Goal: Task Accomplishment & Management: Use online tool/utility

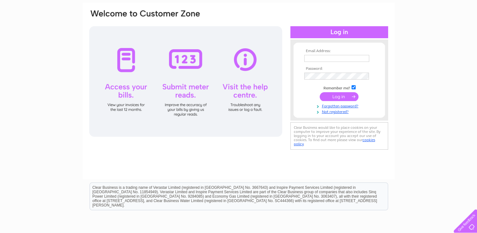
scroll to position [63, 0]
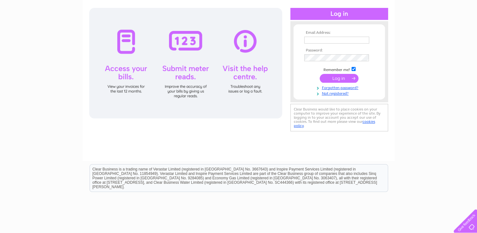
type input "jeanetterob1066@gmail.com"
click at [336, 78] on input "submit" at bounding box center [339, 78] width 39 height 9
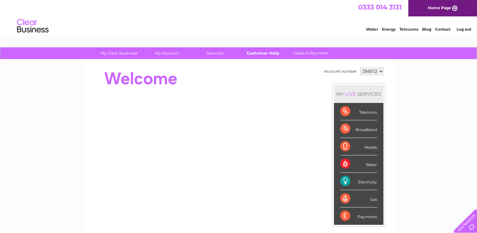
click at [257, 53] on link "Customer Help" at bounding box center [263, 53] width 52 height 12
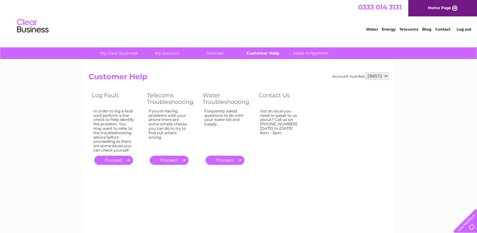
click at [267, 54] on link "Customer Help" at bounding box center [263, 53] width 52 height 12
click at [114, 159] on link "." at bounding box center [113, 159] width 39 height 9
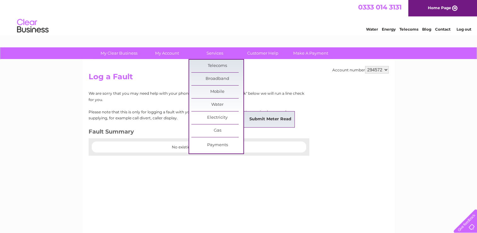
click at [251, 119] on link "Submit Meter Read" at bounding box center [270, 119] width 52 height 13
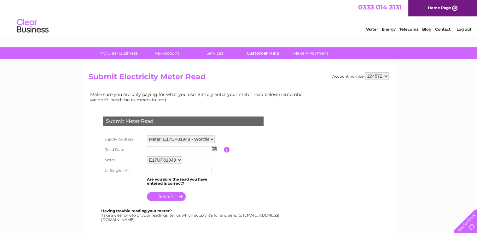
click at [269, 52] on link "Customer Help" at bounding box center [263, 53] width 52 height 12
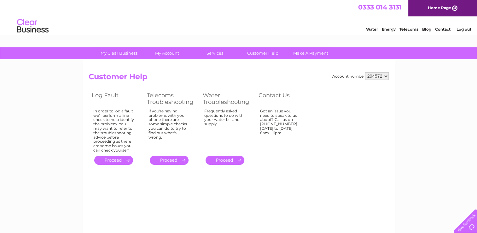
click at [386, 28] on link "Energy" at bounding box center [389, 29] width 14 height 5
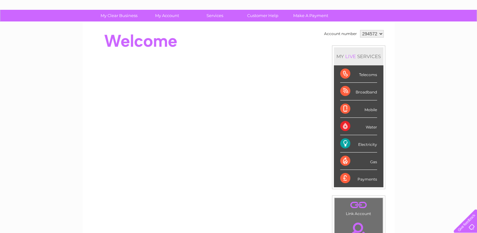
scroll to position [32, 0]
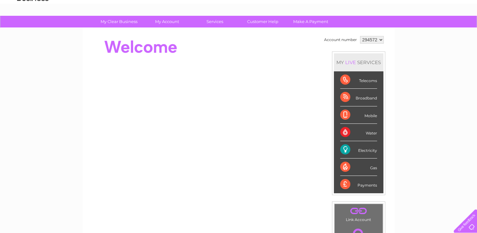
click at [365, 152] on div "Electricity" at bounding box center [358, 149] width 37 height 17
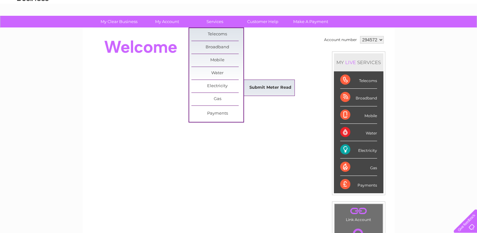
click at [255, 88] on link "Submit Meter Read" at bounding box center [270, 87] width 52 height 13
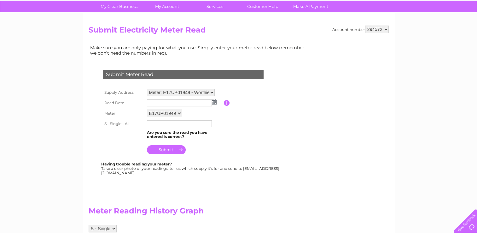
scroll to position [32, 0]
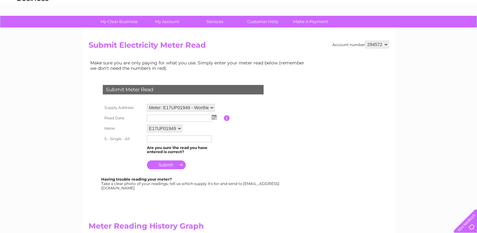
click at [214, 116] on img at bounding box center [214, 116] width 5 height 5
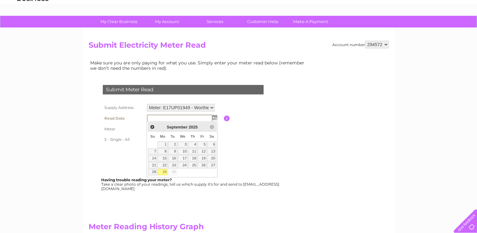
click at [165, 170] on link "29" at bounding box center [163, 172] width 10 height 6
type input "[DATE]"
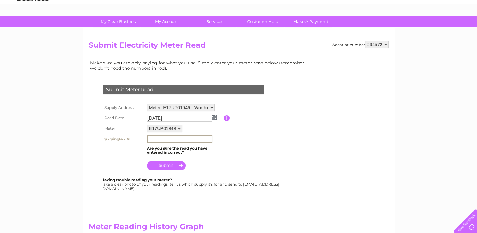
click at [161, 139] on input "text" at bounding box center [180, 139] width 66 height 8
click at [285, 158] on div "Make sure you are only paying for what you use. Simply enter your meter read be…" at bounding box center [199, 231] width 221 height 344
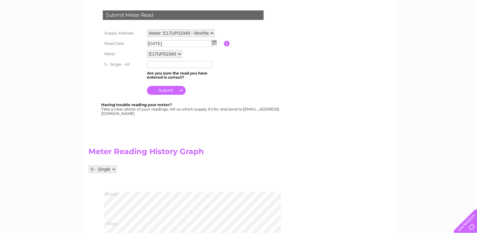
scroll to position [36, 0]
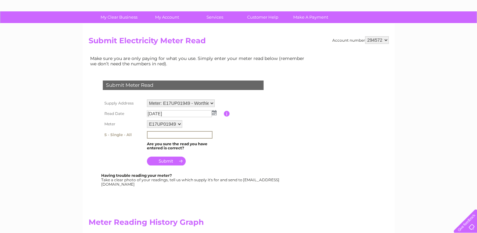
click at [152, 134] on input "text" at bounding box center [180, 135] width 66 height 8
type input "180054"
click at [246, 148] on table "Supply Address Meter: E17UP01949 - Worthies Social , Loader Close, Kings Worthy…" at bounding box center [190, 132] width 179 height 69
click at [164, 161] on input "submit" at bounding box center [166, 160] width 39 height 9
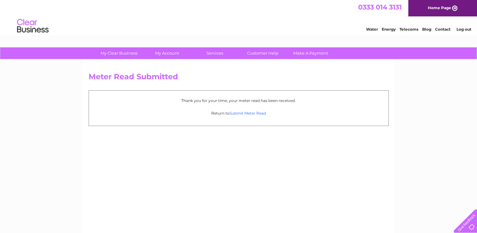
click at [257, 113] on link "Submit Meter Read" at bounding box center [248, 113] width 37 height 5
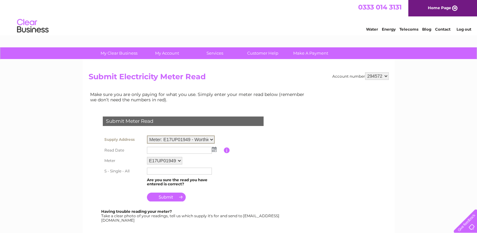
click at [210, 137] on select "Meter: E17UP01949 - Worthies Social , Loader Close, Kings Worthy, Winchester, S…" at bounding box center [181, 139] width 68 height 8
select select "99757"
click at [147, 135] on select "Meter: E17UP01949 - Worthies Social , Loader Close, Kings Worthy, Winchester, S…" at bounding box center [181, 139] width 68 height 8
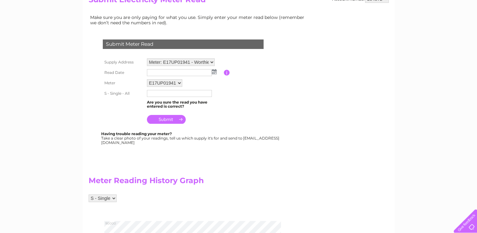
scroll to position [32, 0]
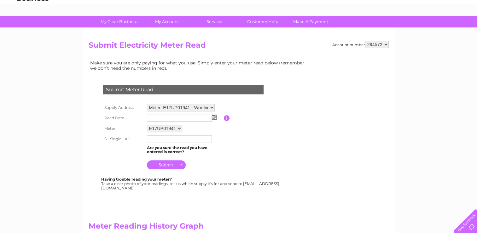
click at [214, 116] on img at bounding box center [214, 116] width 5 height 5
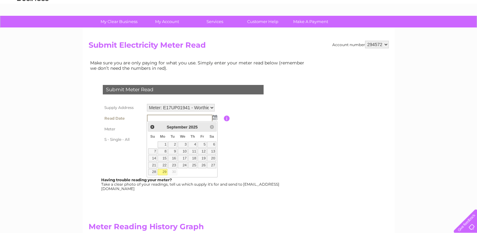
click at [163, 171] on link "29" at bounding box center [163, 172] width 10 height 6
type input "[DATE]"
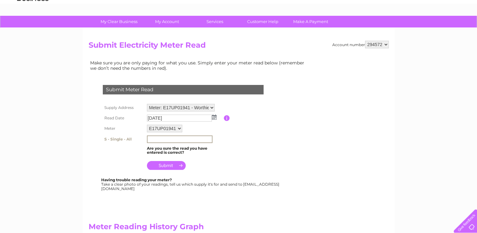
click at [157, 140] on input "text" at bounding box center [180, 139] width 66 height 8
type input "86629"
click at [227, 149] on table "Supply Address Meter: E17UP01949 - Worthies Social , Loader Close, [GEOGRAPHIC_…" at bounding box center [190, 136] width 179 height 69
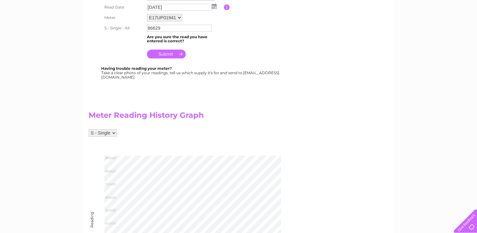
scroll to position [126, 0]
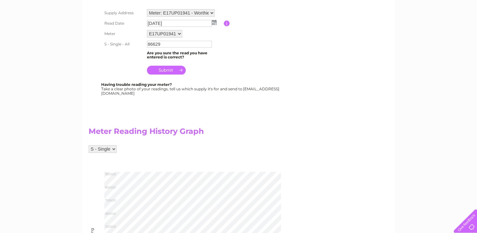
click at [165, 67] on input "submit" at bounding box center [166, 70] width 39 height 9
